Goal: Book appointment/travel/reservation

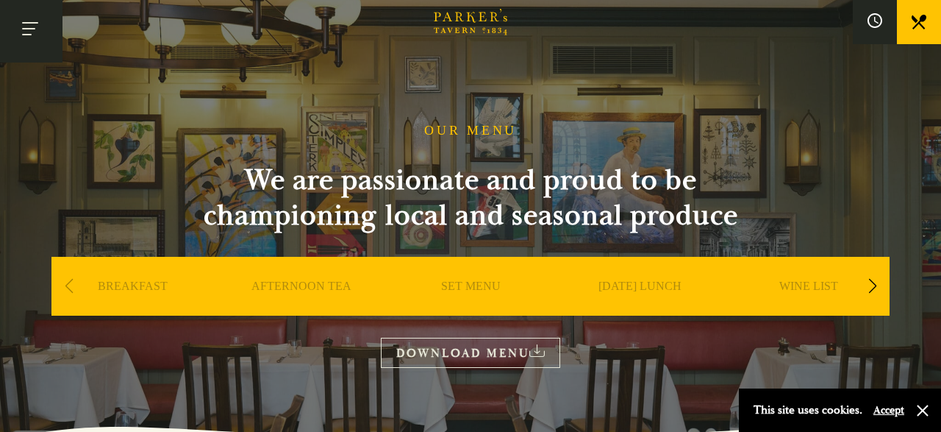
click at [28, 29] on button "Toggle navigation" at bounding box center [31, 31] width 62 height 62
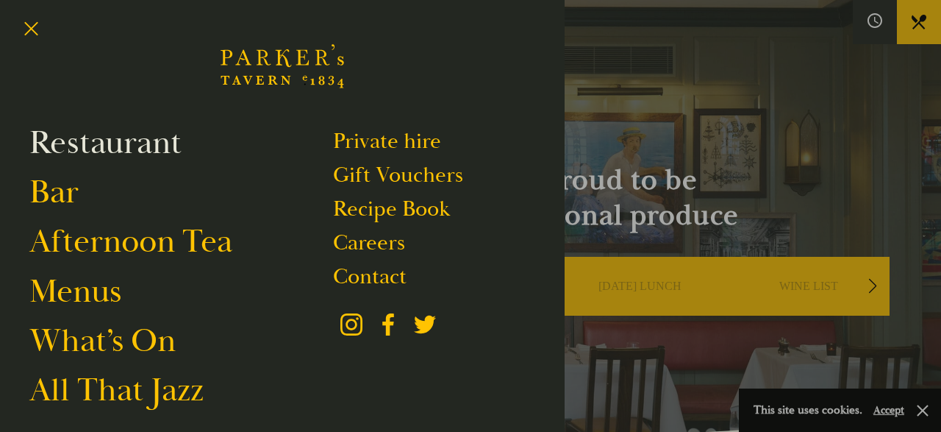
click at [123, 146] on link "Restaurant" at bounding box center [105, 142] width 152 height 41
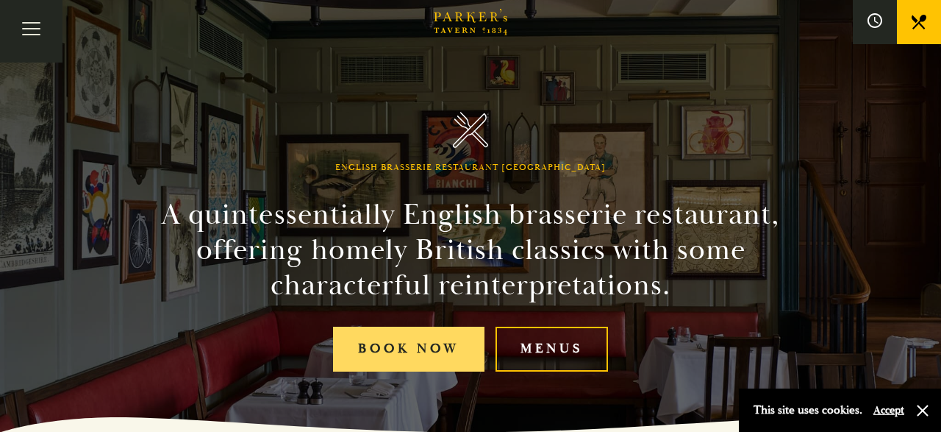
click at [411, 348] on link "Book Now" at bounding box center [408, 348] width 151 height 45
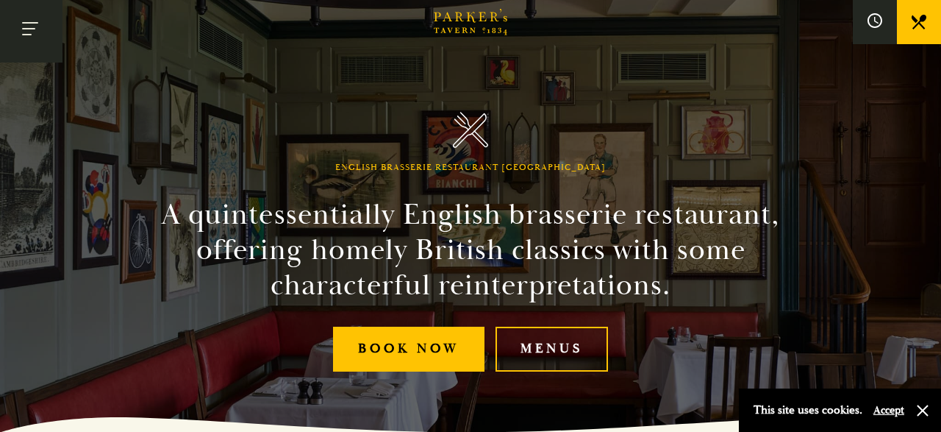
click at [27, 27] on button "Toggle navigation" at bounding box center [31, 31] width 62 height 62
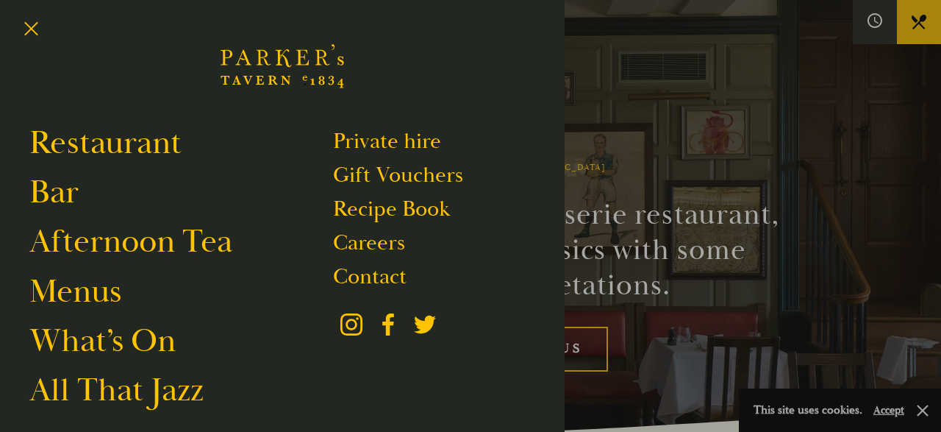
click at [273, 58] on icon "Brasserie Restaurant Cambridge | Parker's Tavern Cambridge Parker's Tavern is a…" at bounding box center [282, 66] width 123 height 88
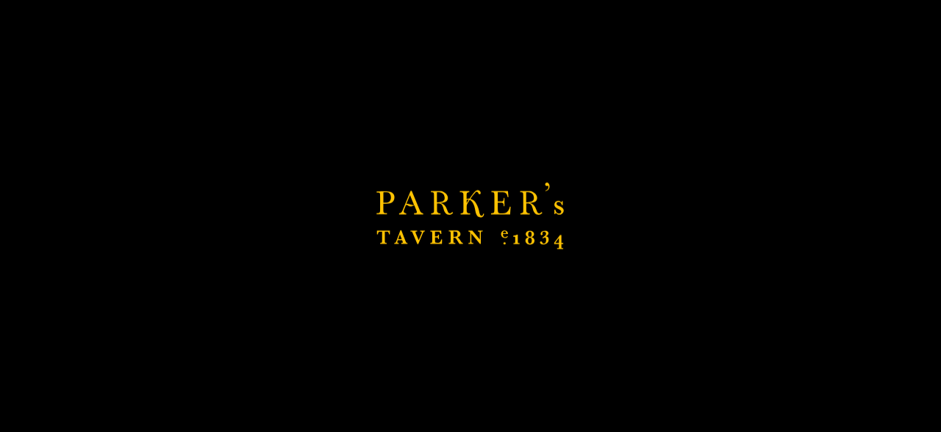
scroll to position [259, 0]
